Goal: Transaction & Acquisition: Purchase product/service

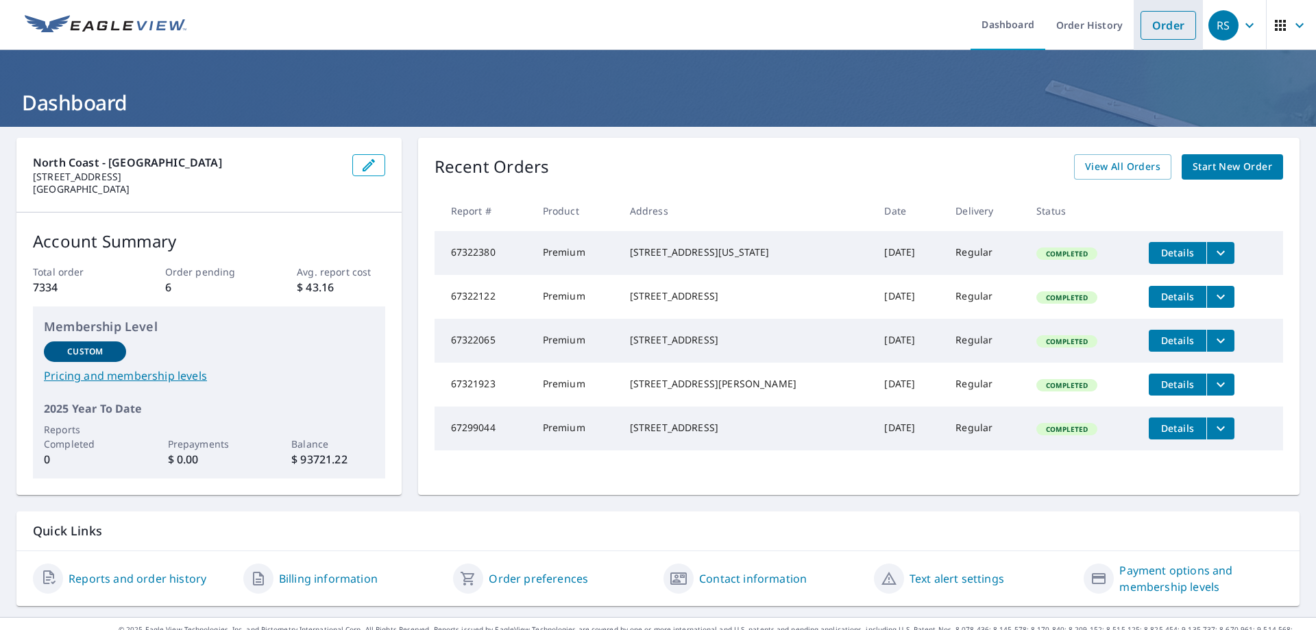
click at [1165, 24] on link "Order" at bounding box center [1169, 25] width 56 height 29
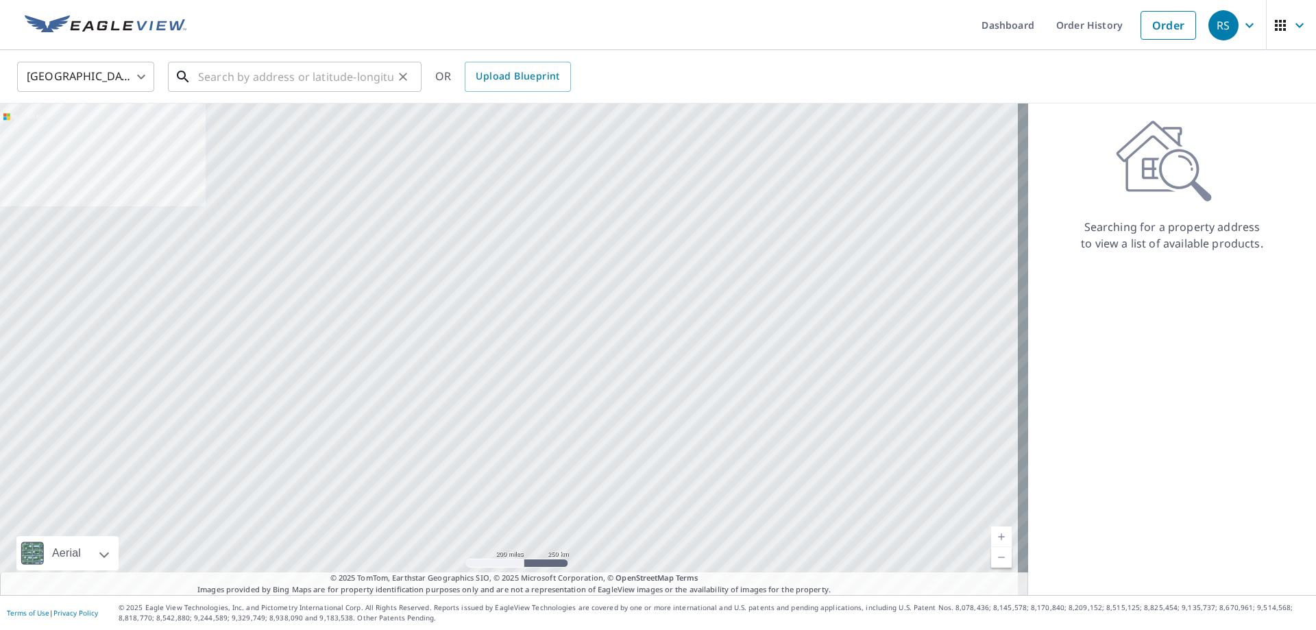
click at [228, 77] on input "text" at bounding box center [295, 77] width 195 height 38
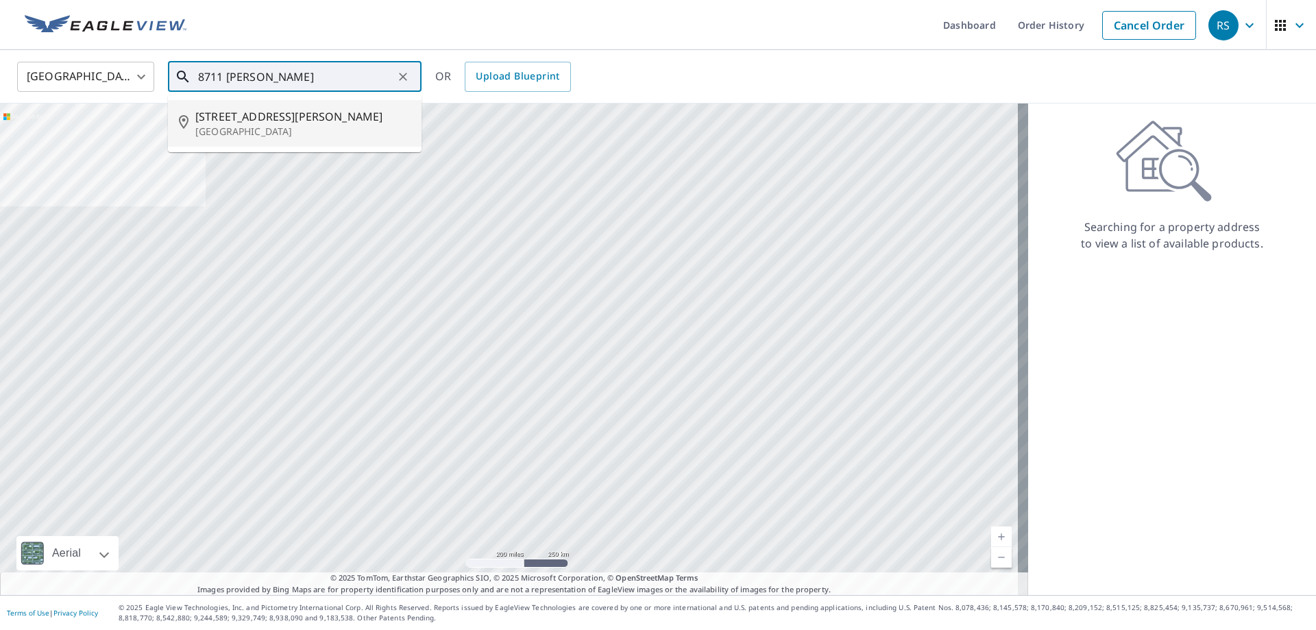
click at [226, 126] on p "[GEOGRAPHIC_DATA]" at bounding box center [302, 132] width 215 height 14
type input "[STREET_ADDRESS][PERSON_NAME]"
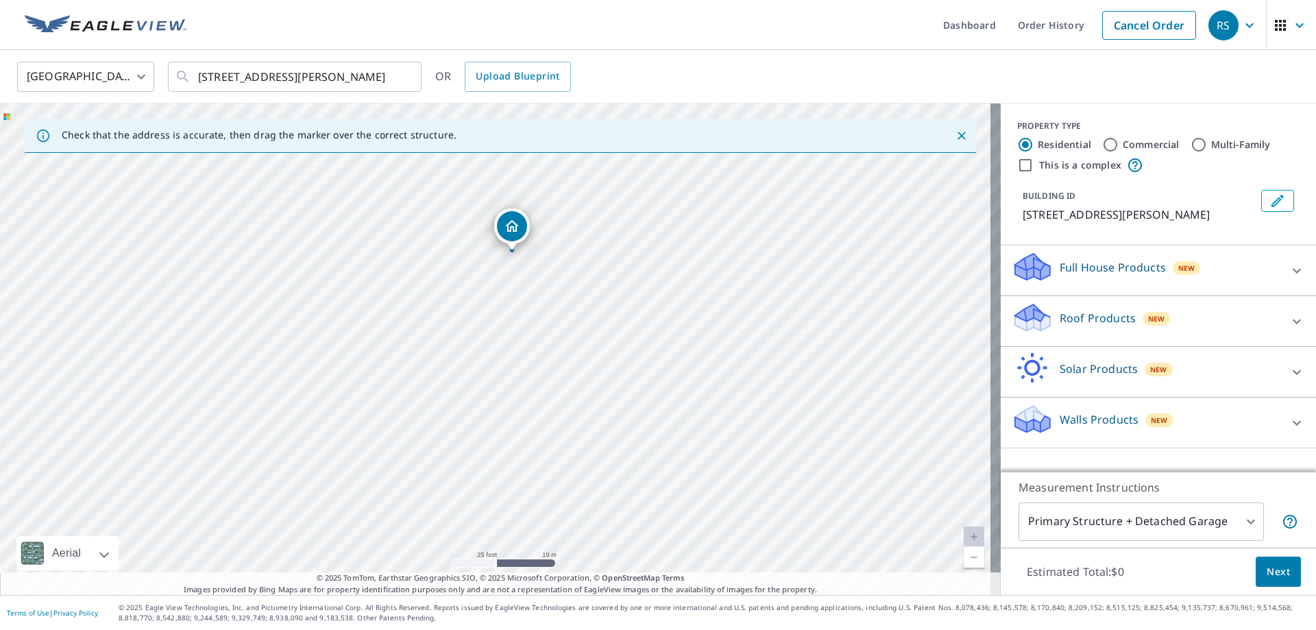
click at [1060, 315] on p "Roof Products" at bounding box center [1098, 318] width 76 height 16
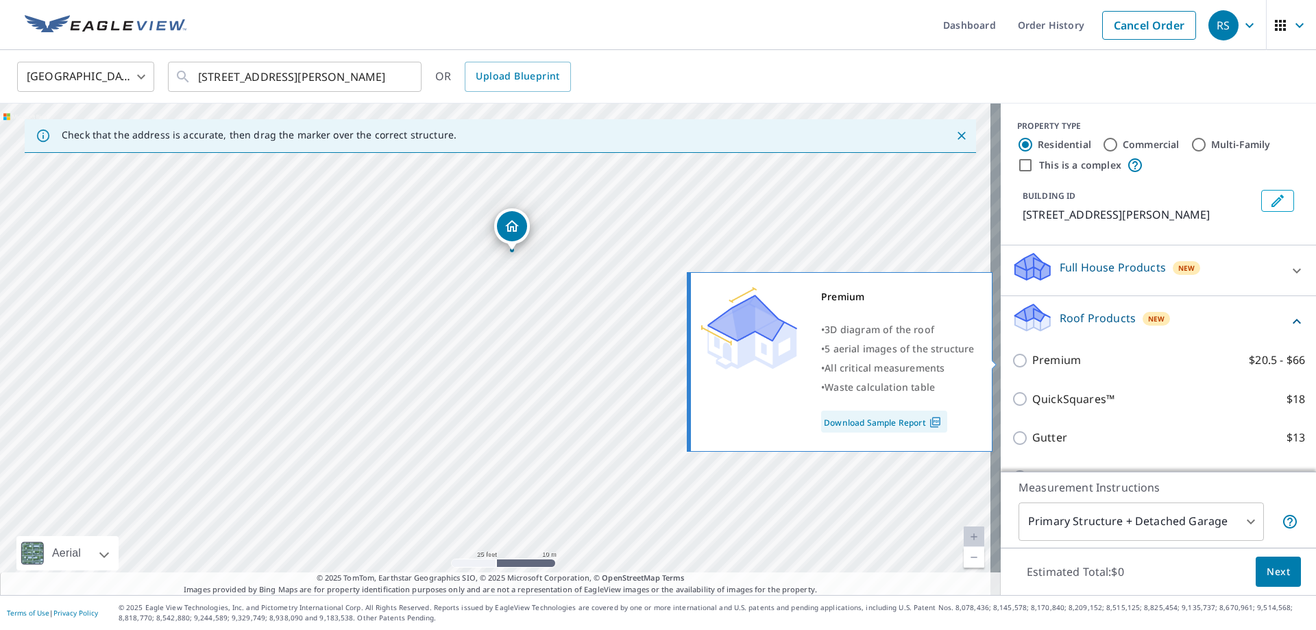
click at [1012, 358] on input "Premium $20.5 - $66" at bounding box center [1022, 360] width 21 height 16
checkbox input "true"
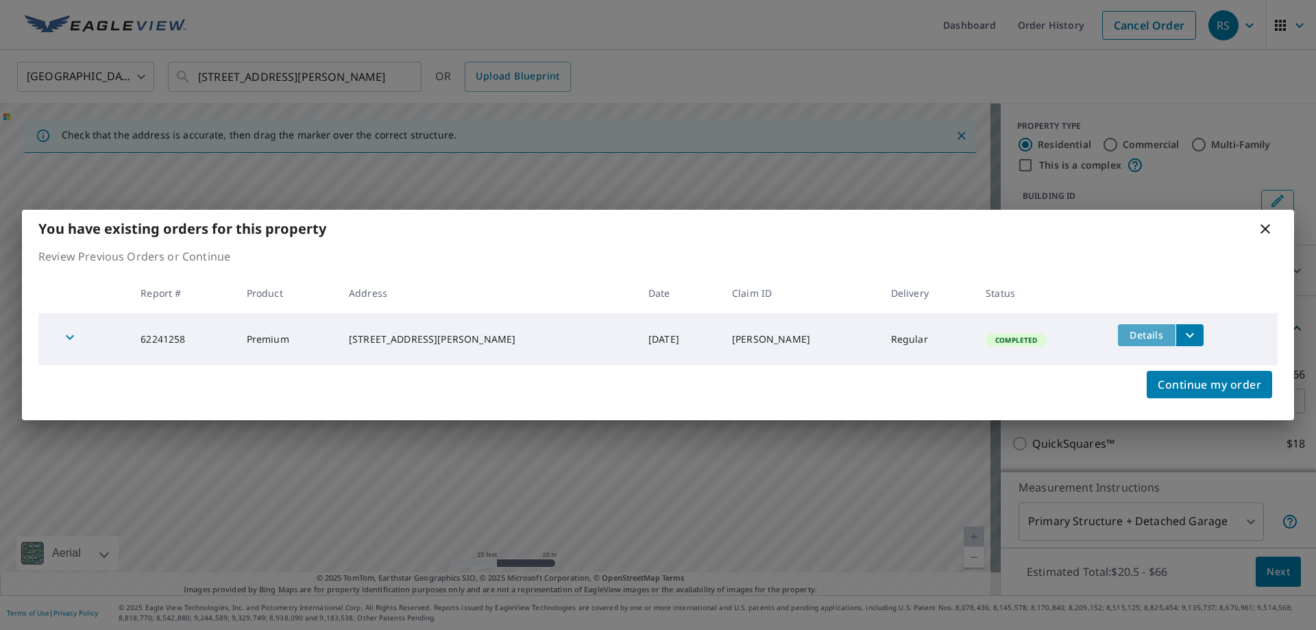
click at [1126, 336] on span "Details" at bounding box center [1146, 334] width 41 height 13
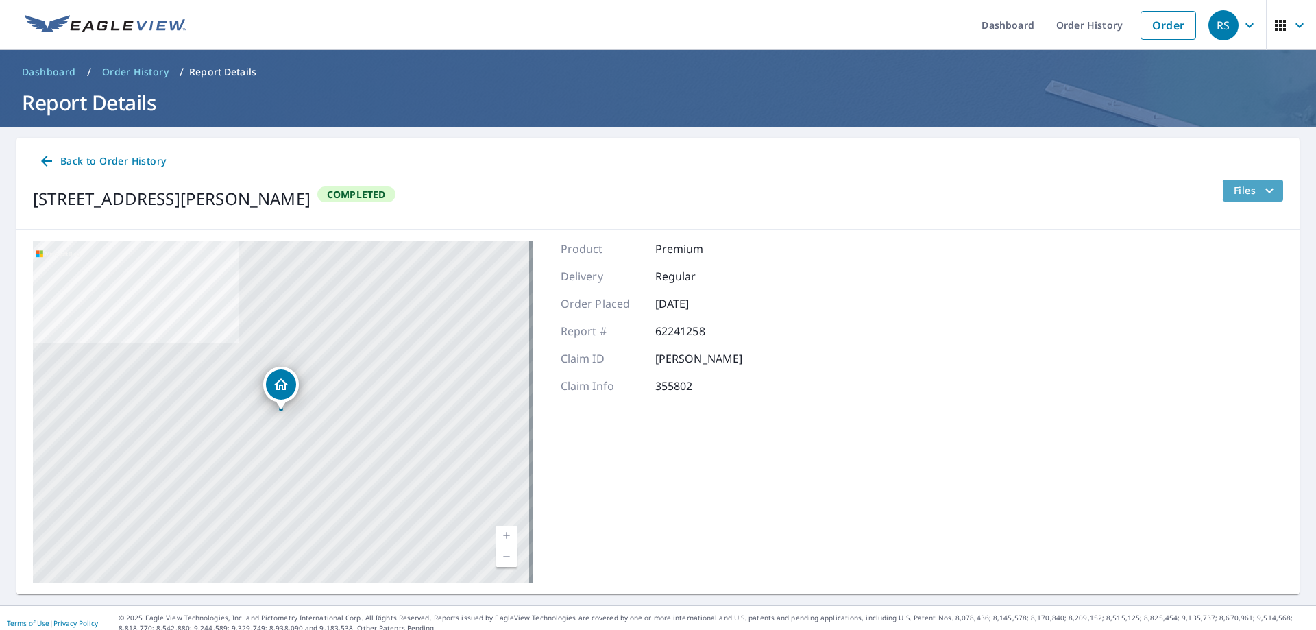
click at [1234, 192] on span "Files" at bounding box center [1256, 190] width 44 height 16
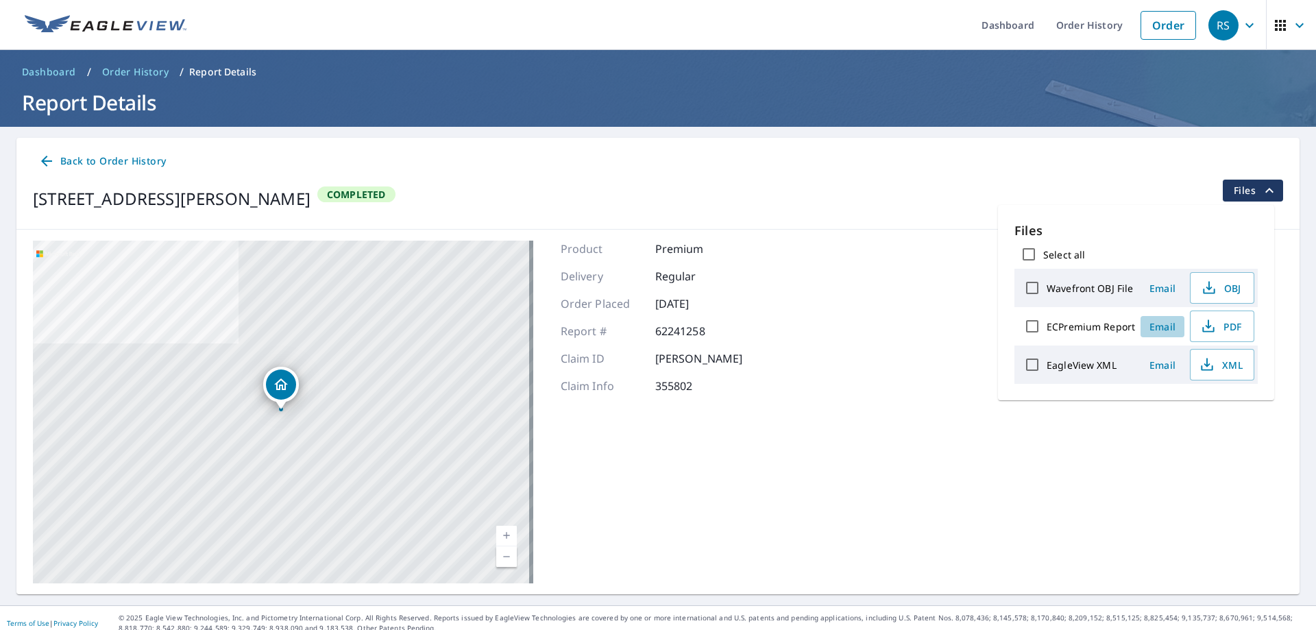
click at [1159, 328] on span "Email" at bounding box center [1162, 326] width 33 height 13
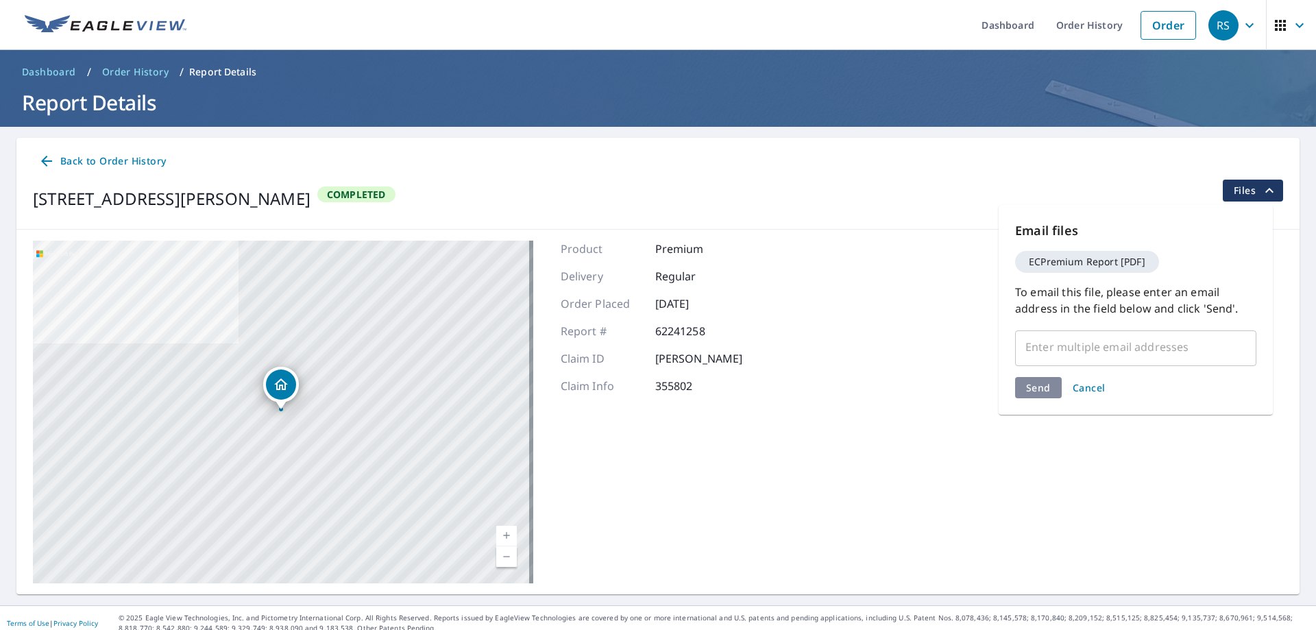
click at [1034, 343] on input "text" at bounding box center [1125, 347] width 208 height 26
paste input "[EMAIL_ADDRESS][DOMAIN_NAME]"
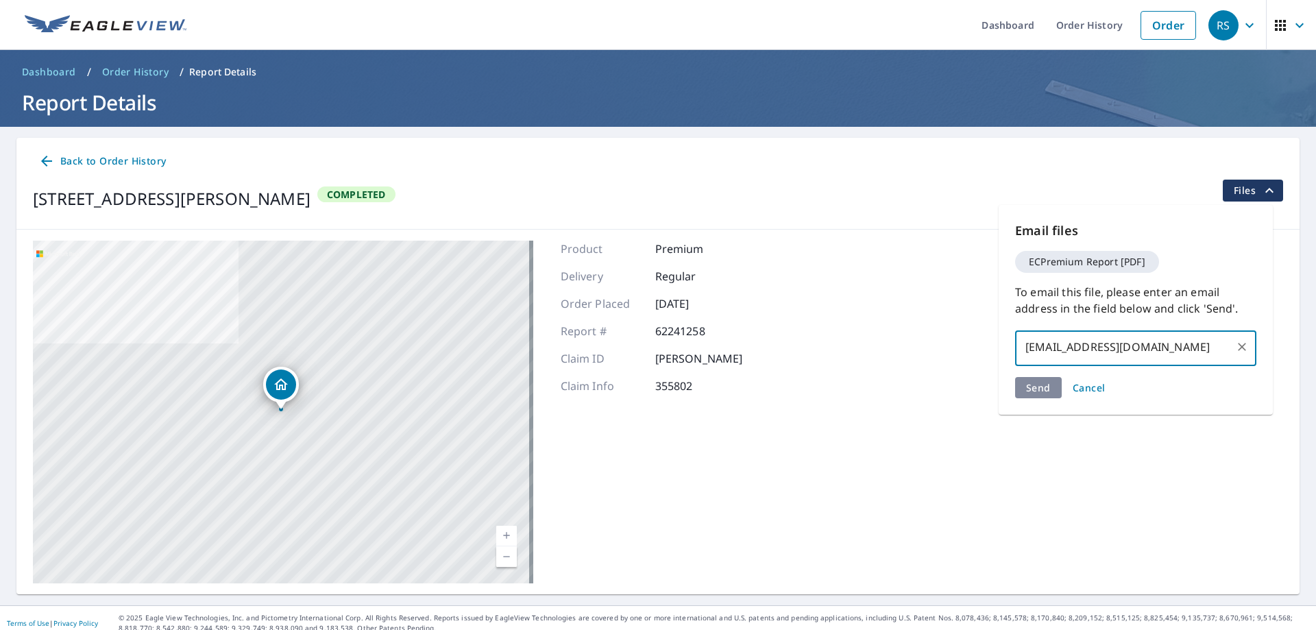
type input "[EMAIL_ADDRESS][DOMAIN_NAME]"
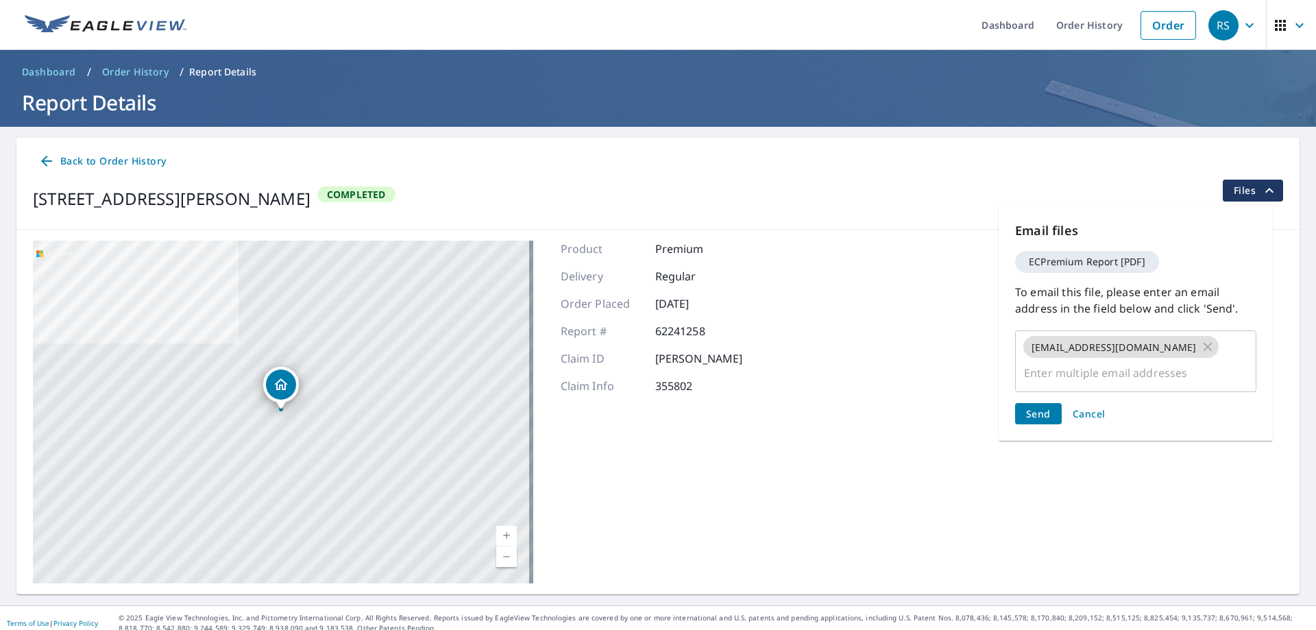
click at [1037, 403] on div "Send Cancel" at bounding box center [1135, 413] width 241 height 21
click at [1038, 407] on span "Send" at bounding box center [1038, 413] width 25 height 13
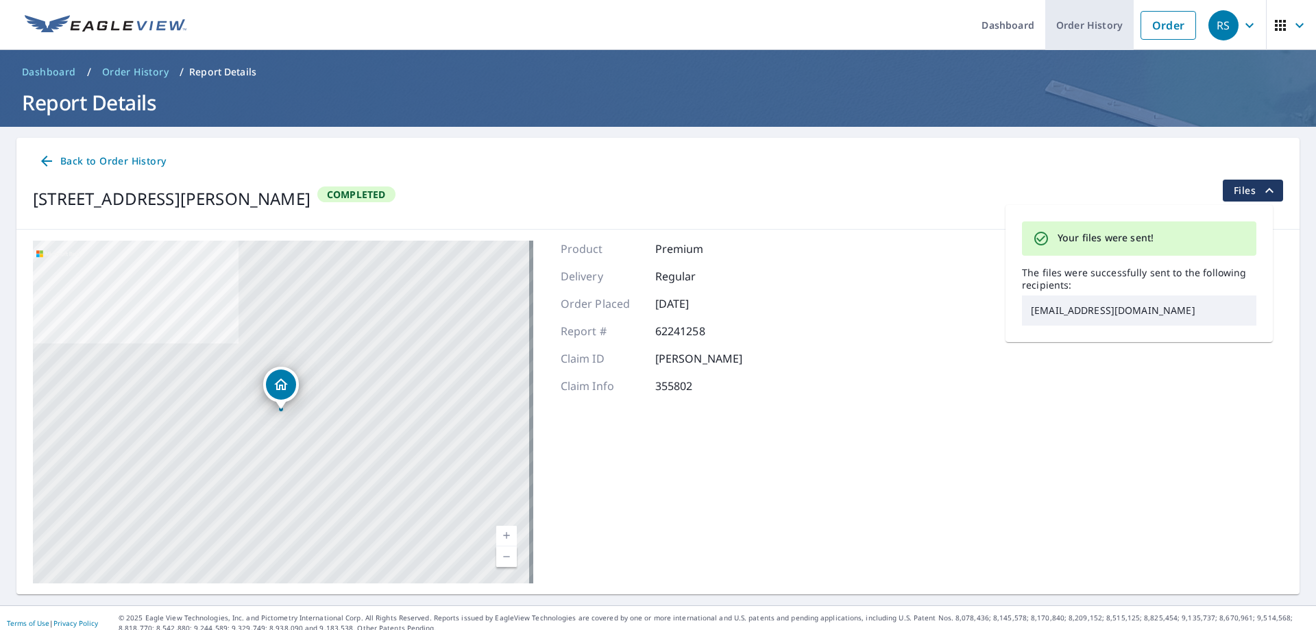
click at [1068, 24] on link "Order History" at bounding box center [1089, 25] width 88 height 50
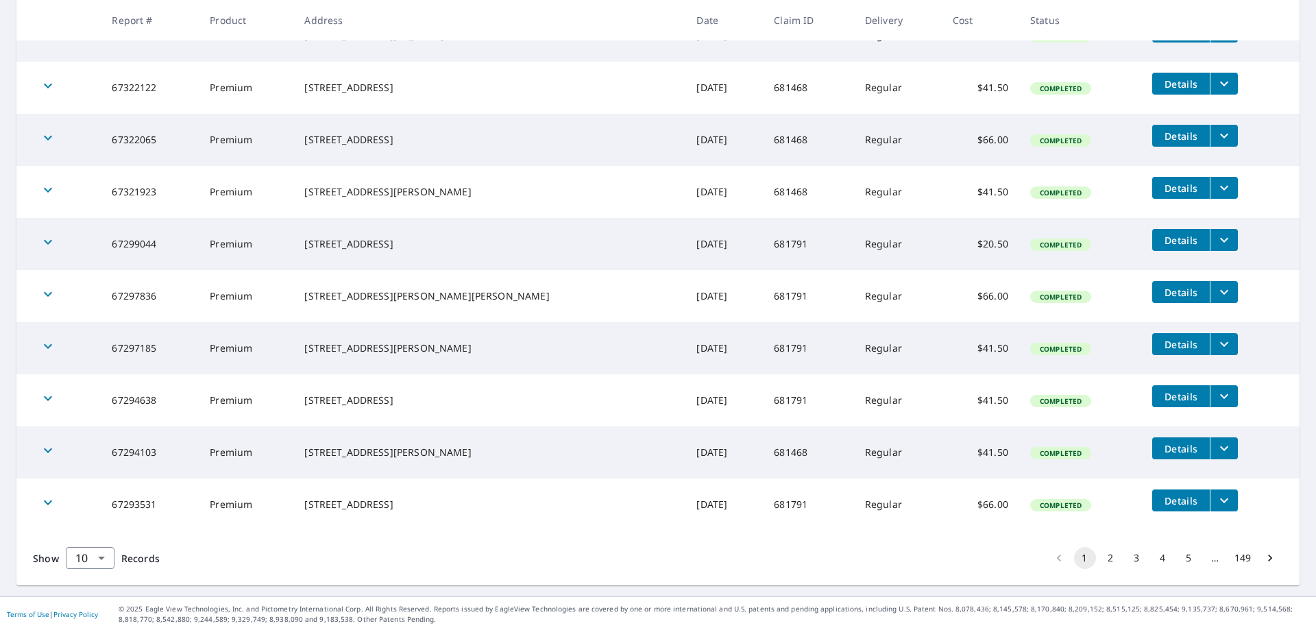
scroll to position [295, 0]
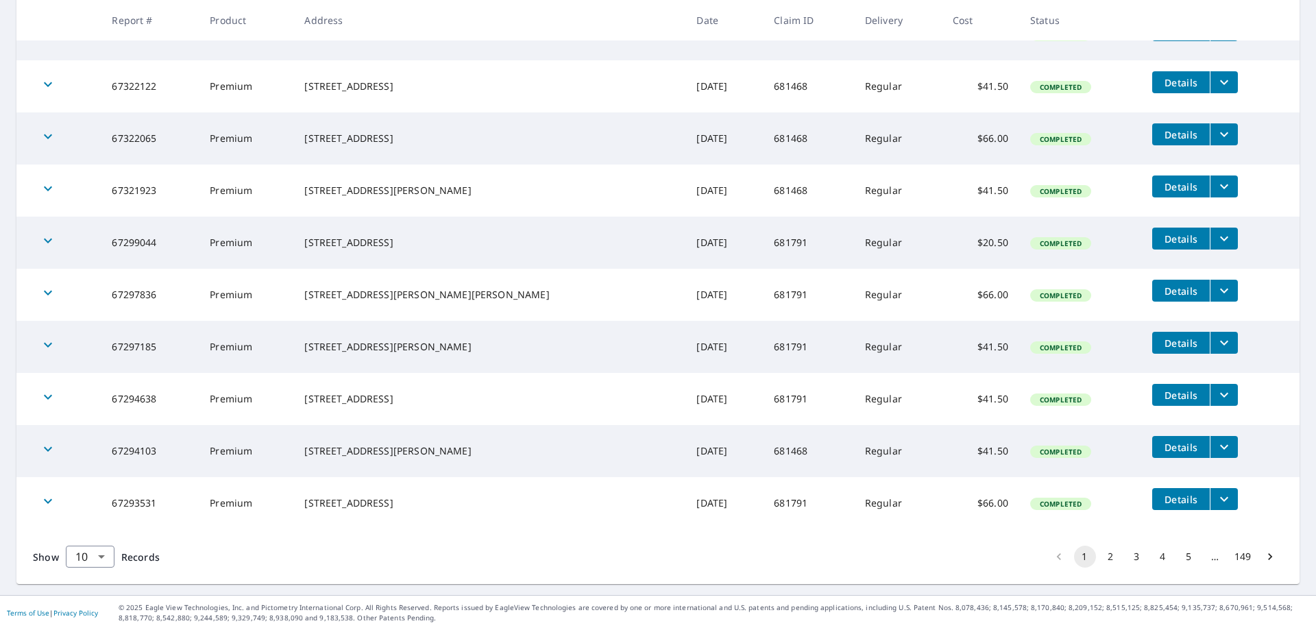
click at [1100, 555] on button "2" at bounding box center [1111, 557] width 22 height 22
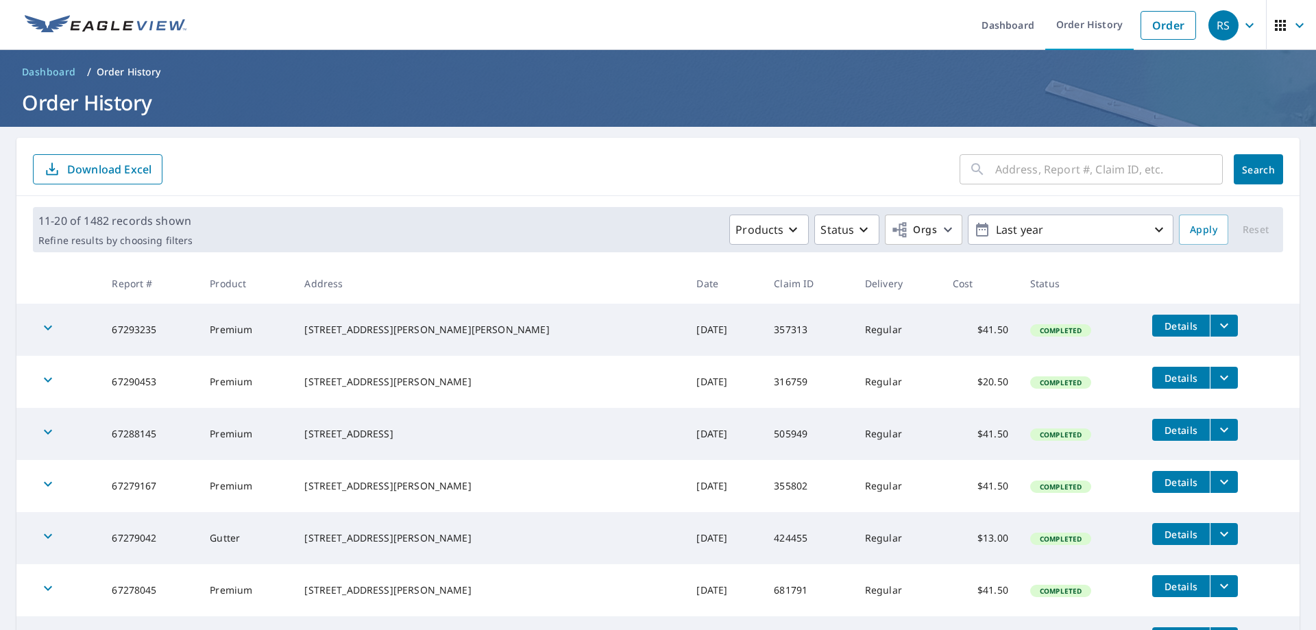
click at [513, 542] on div "[STREET_ADDRESS][PERSON_NAME]" at bounding box center [489, 538] width 370 height 14
